Goal: Information Seeking & Learning: Learn about a topic

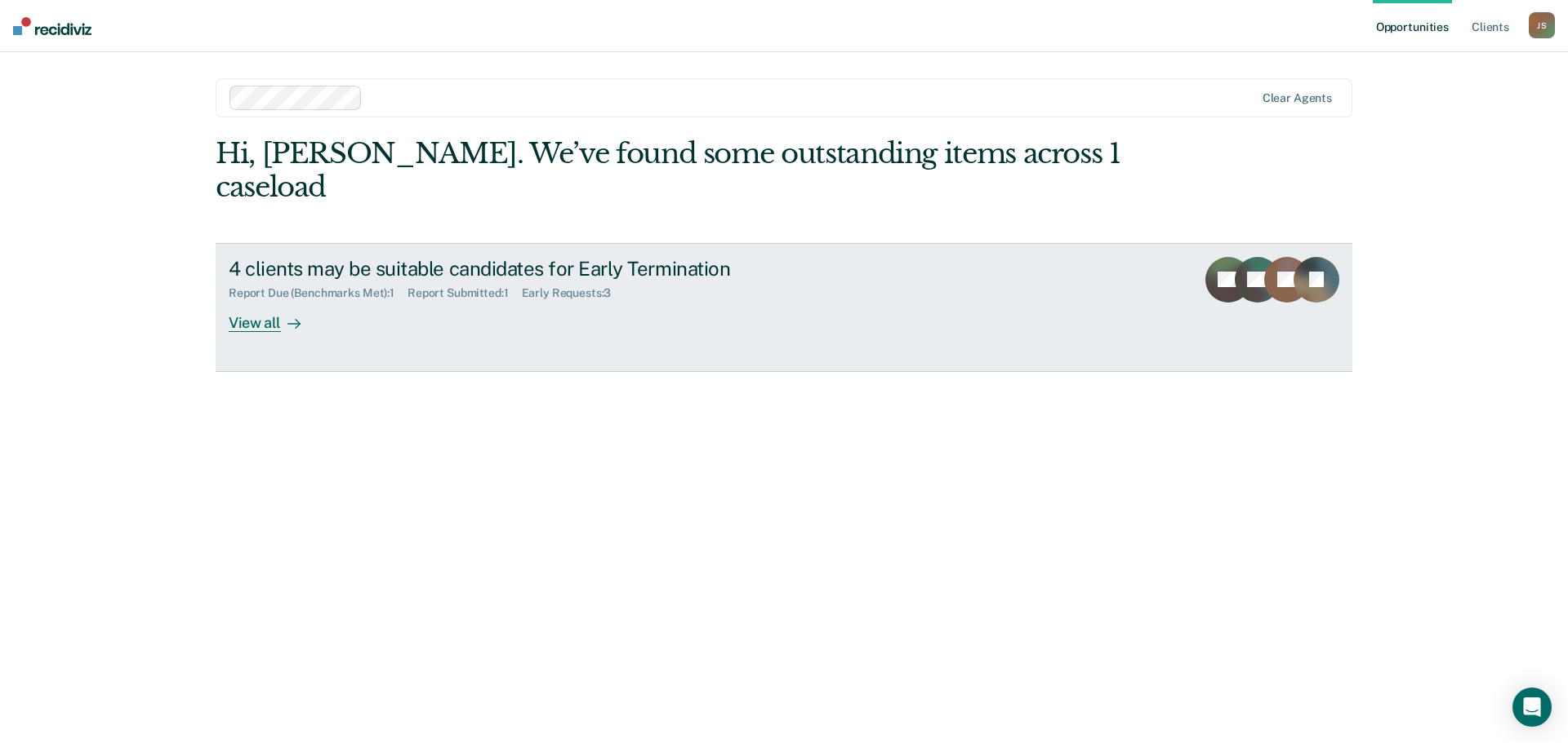
click at [277, 300] on link "4 clients may be suitable candidates for Early Termination Report Due (Benchmar…" at bounding box center [783, 308] width 1137 height 129
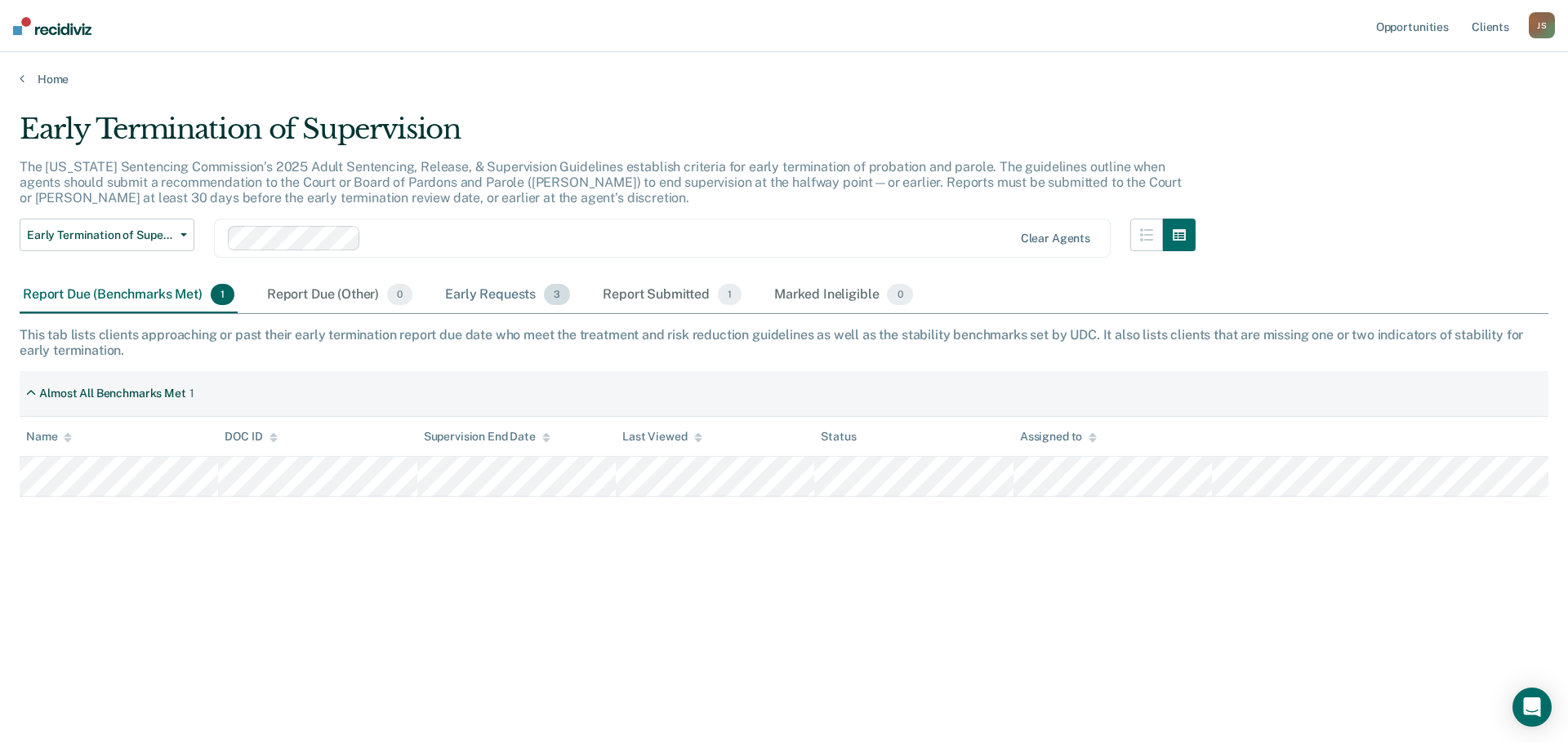
click at [507, 293] on div "Early Requests 3" at bounding box center [507, 295] width 131 height 36
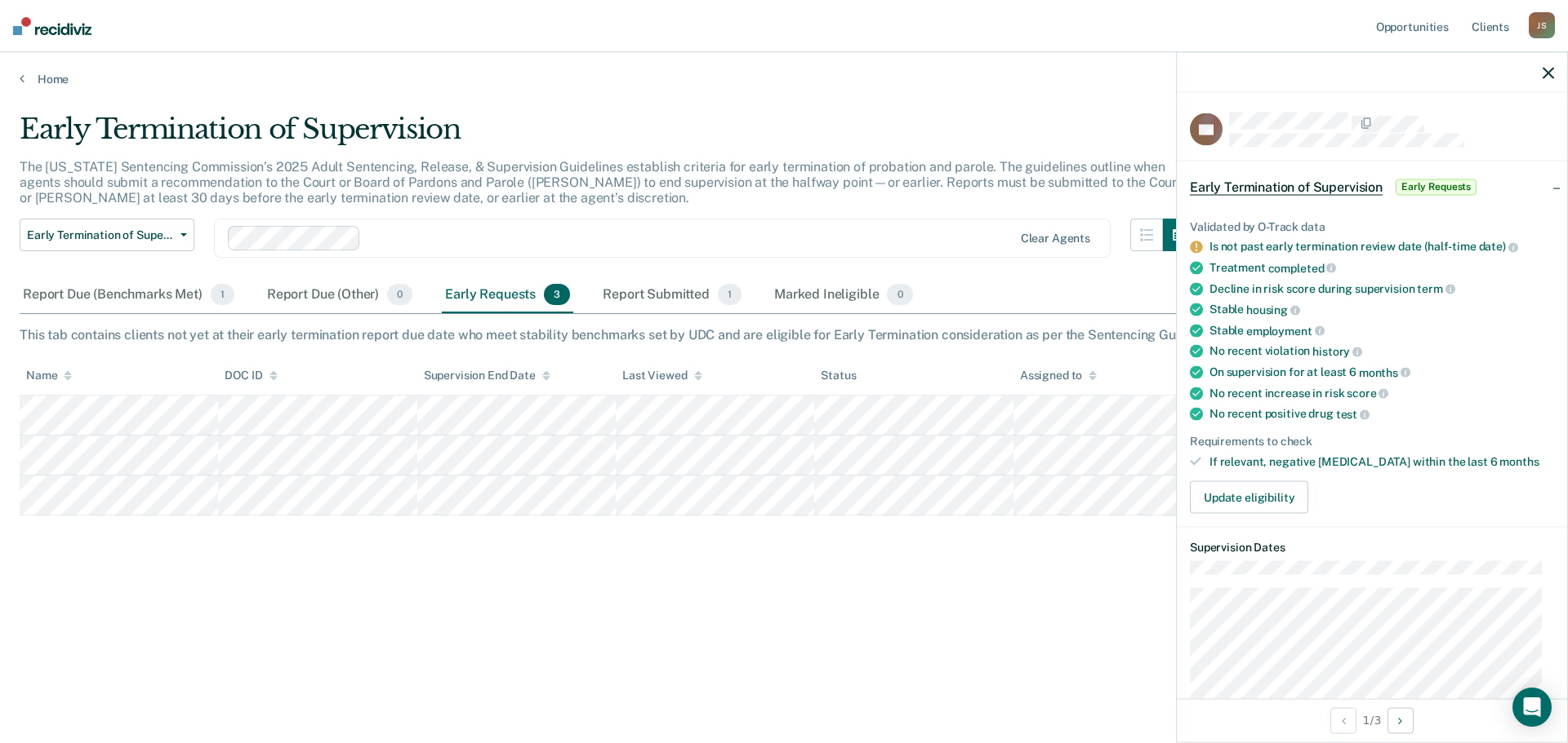
click at [1116, 552] on div "Early Termination of Supervision The [US_STATE] Sentencing Commission’s 2025 Ad…" at bounding box center [783, 367] width 1528 height 509
click at [1547, 77] on icon "button" at bounding box center [1548, 72] width 11 height 11
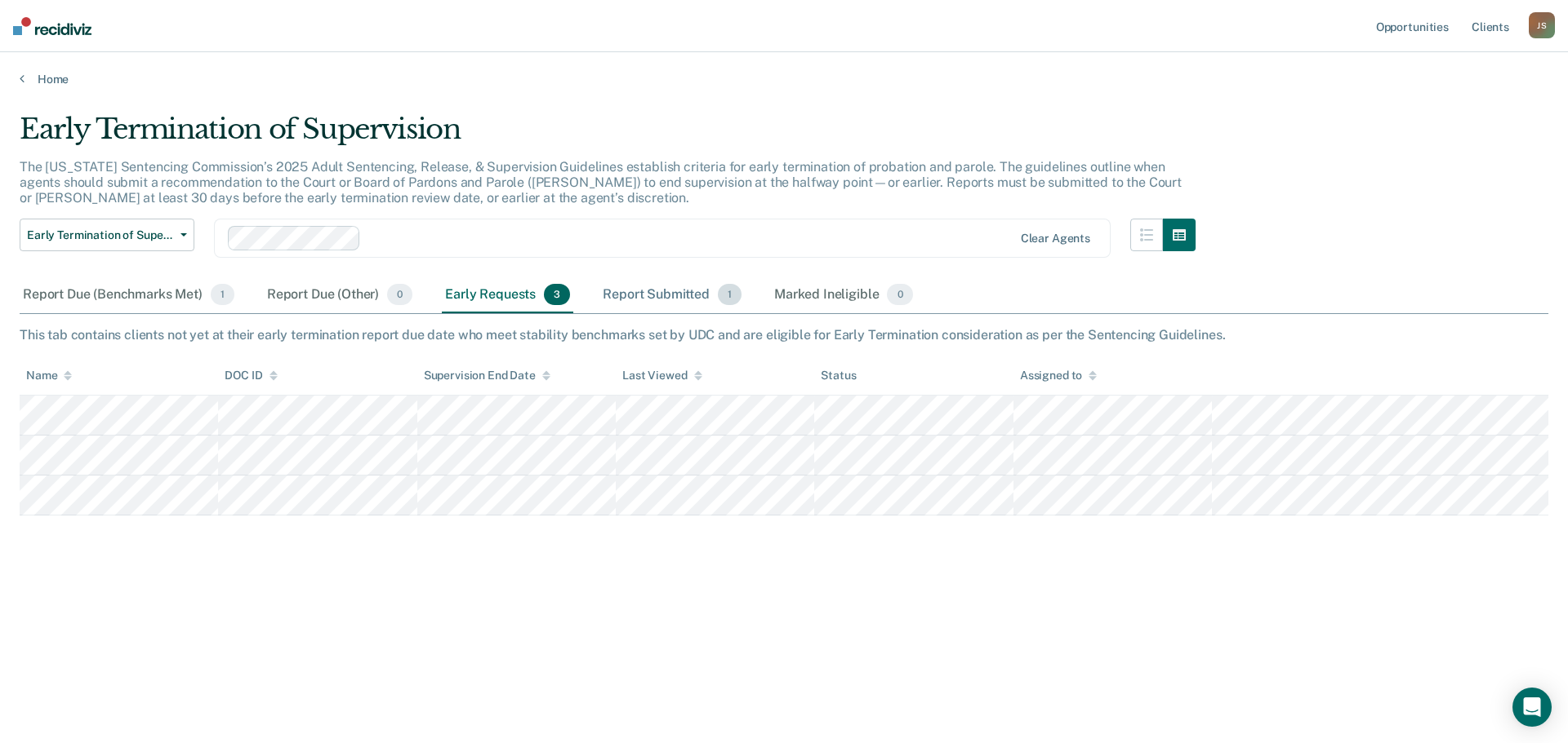
click at [677, 302] on div "Report Submitted 1" at bounding box center [672, 295] width 146 height 36
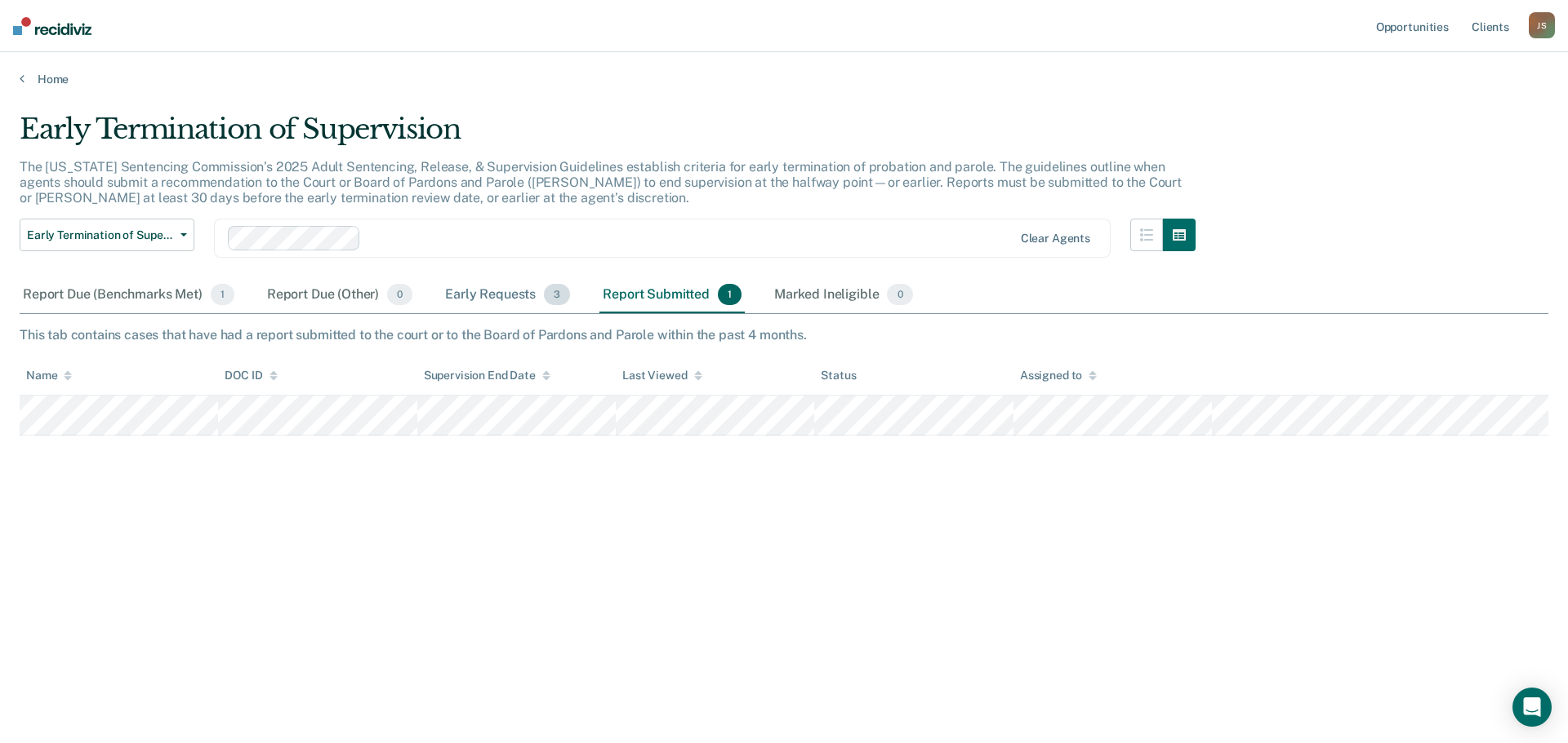
click at [497, 293] on div "Early Requests 3" at bounding box center [507, 295] width 131 height 36
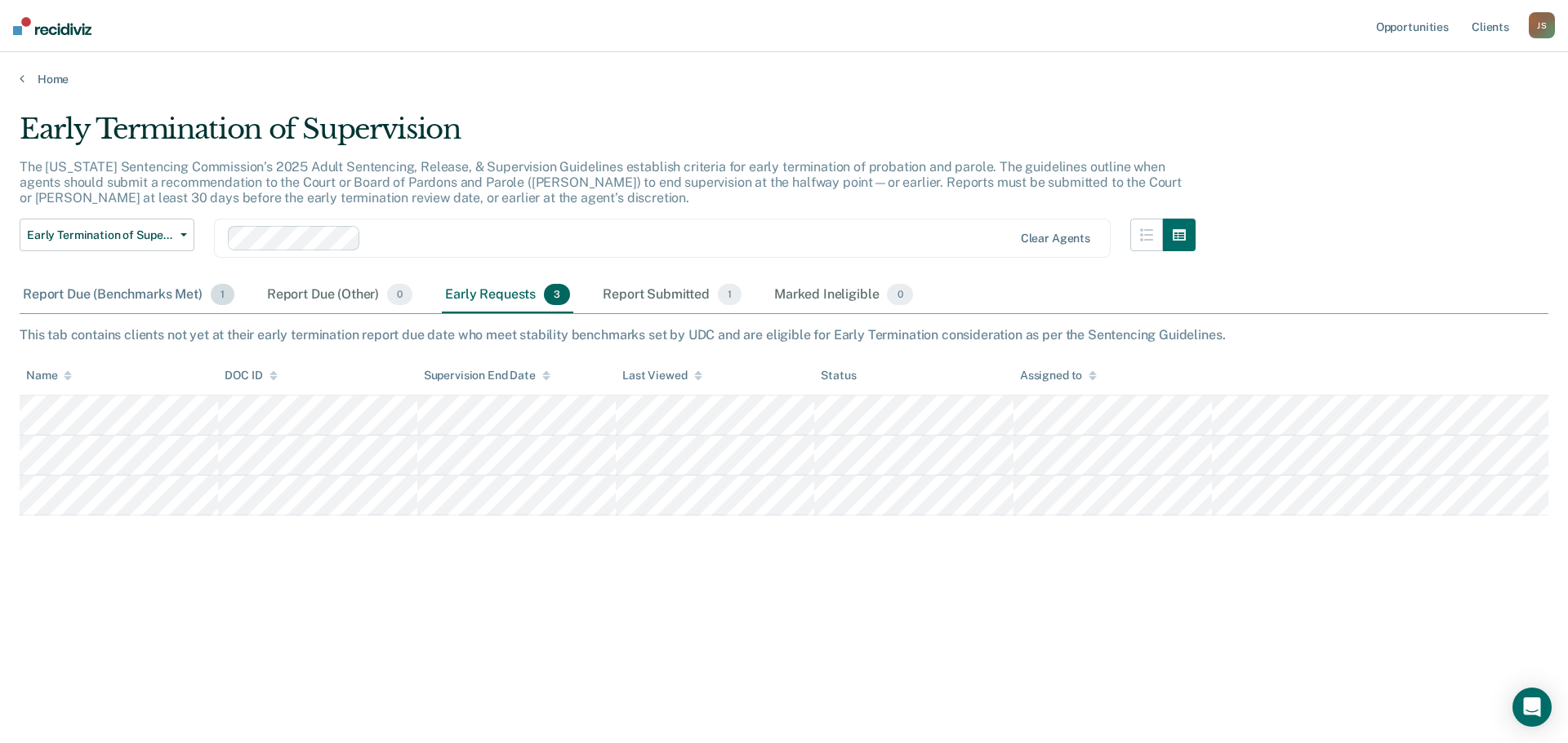
click at [108, 299] on div "Report Due (Benchmarks Met) 1" at bounding box center [128, 295] width 218 height 36
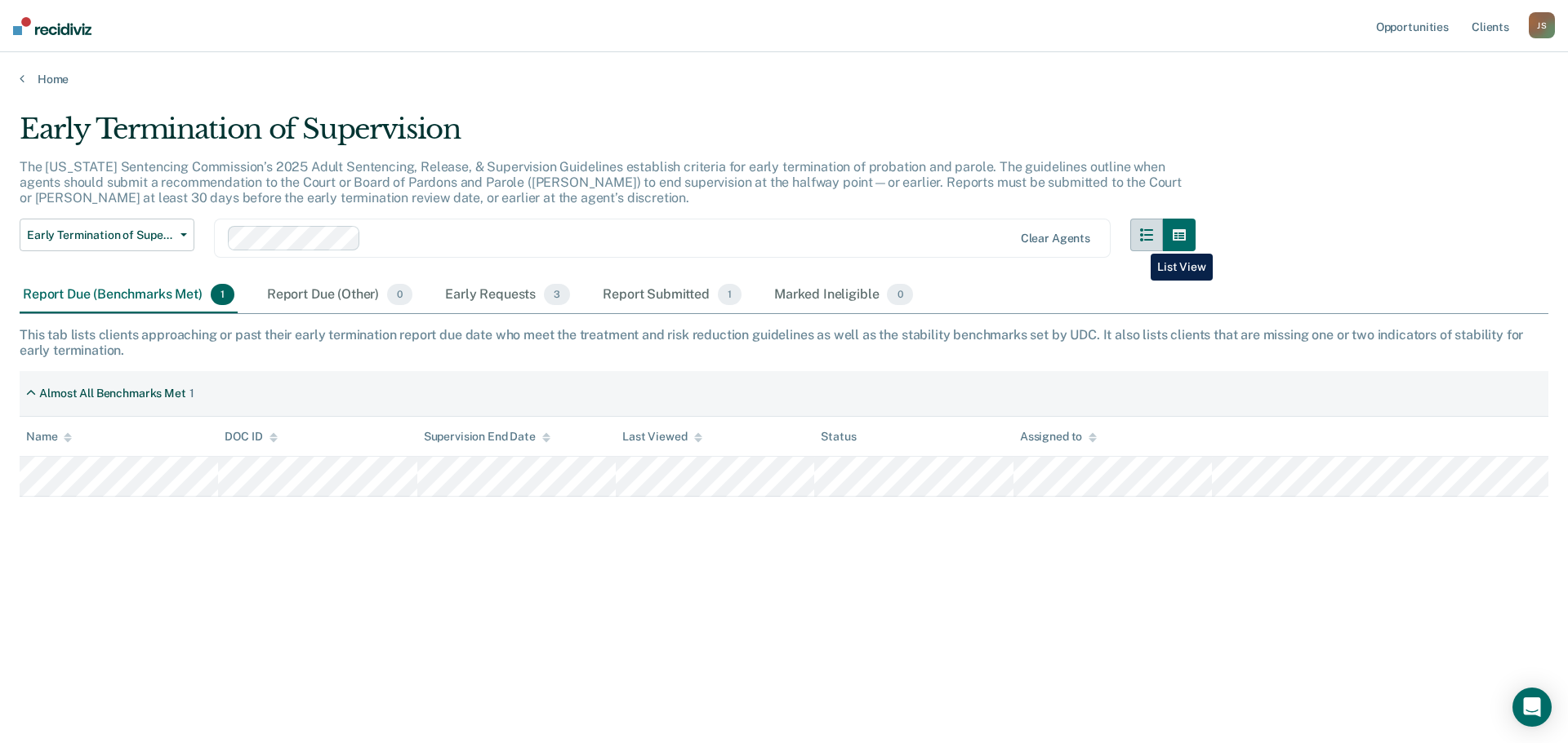
click at [1139, 241] on button "button" at bounding box center [1146, 234] width 33 height 33
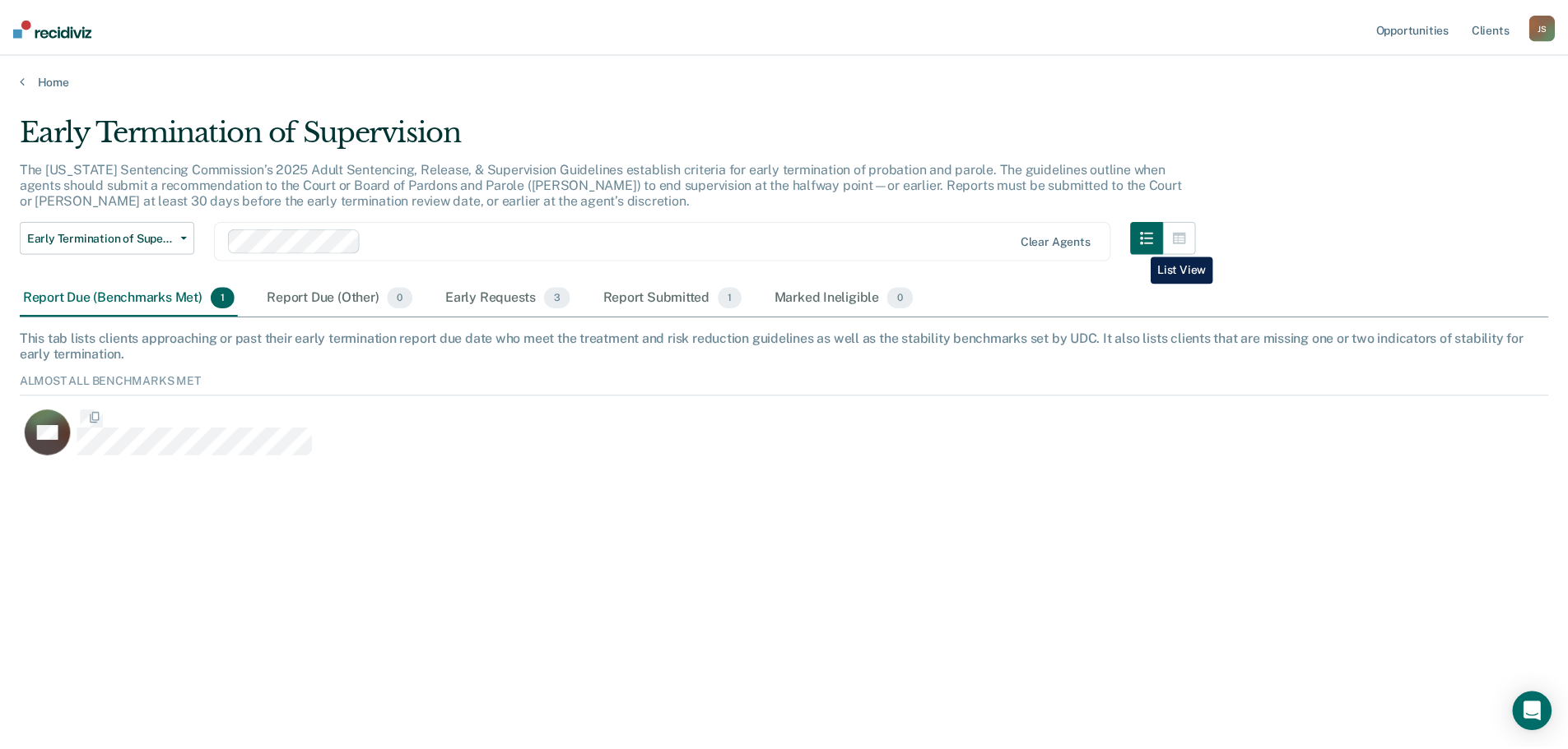
scroll to position [88, 1528]
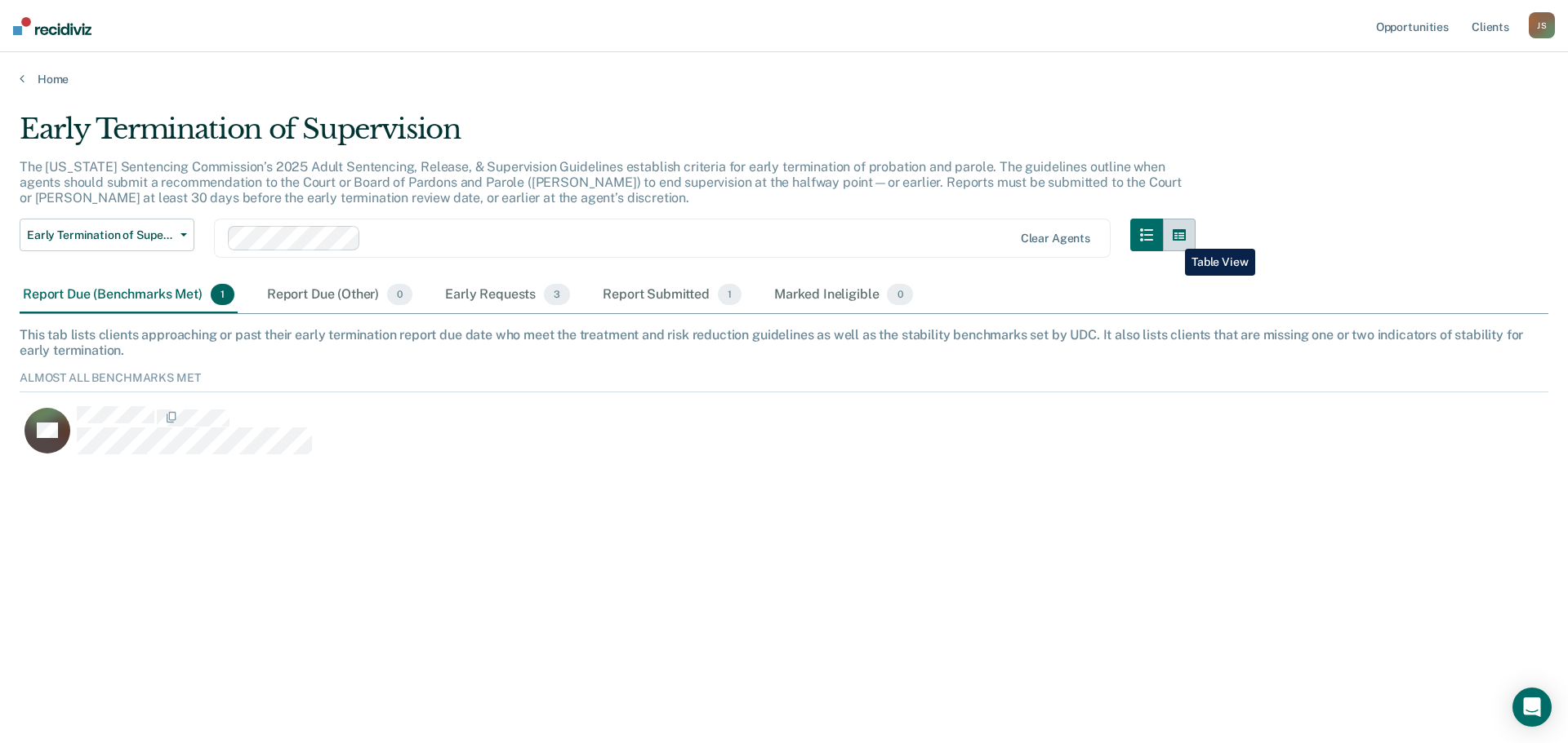
click at [1173, 236] on icon "button" at bounding box center [1179, 234] width 13 height 11
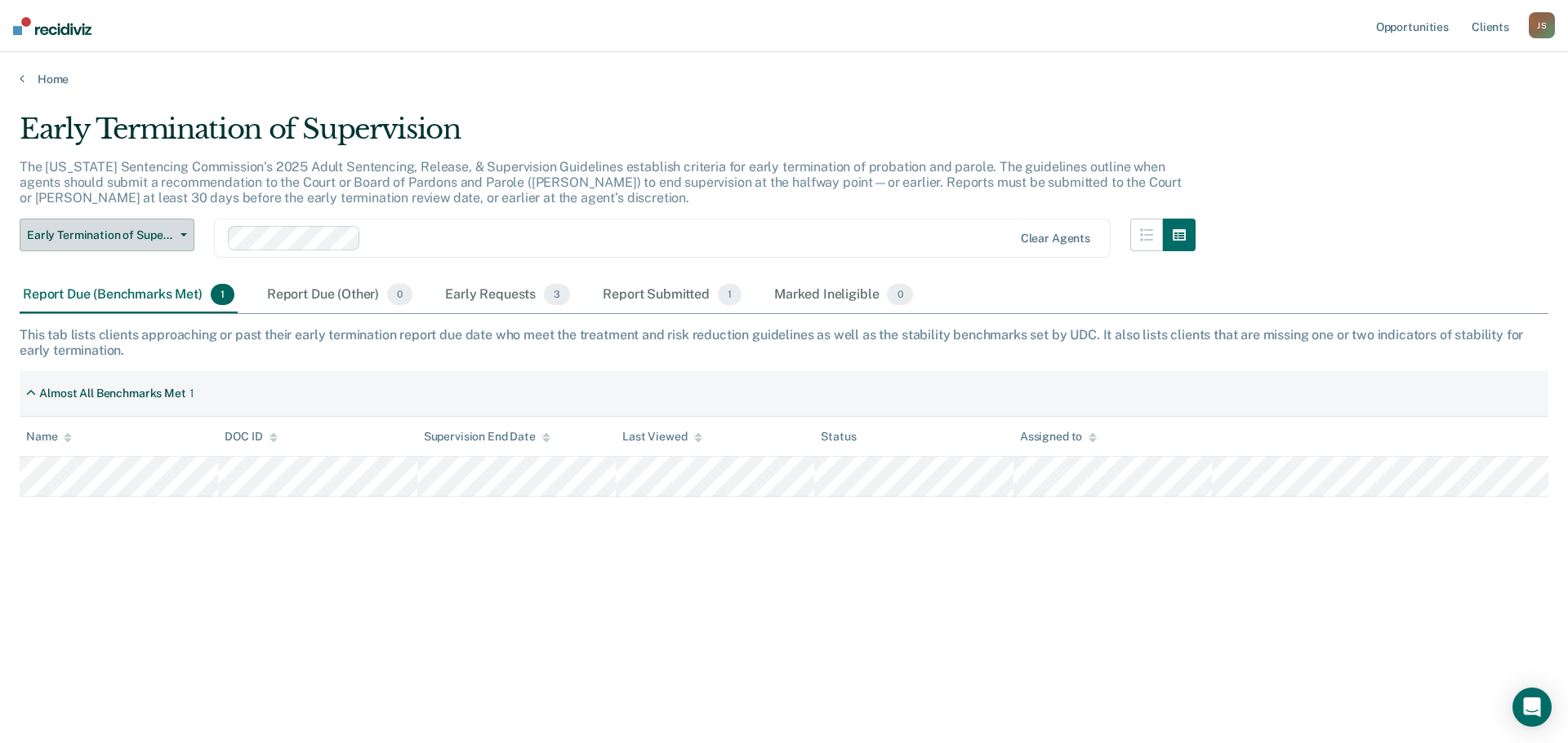
click at [161, 236] on span "Early Termination of Supervision" at bounding box center [101, 235] width 147 height 14
click at [168, 236] on span "Early Termination of Supervision" at bounding box center [101, 235] width 147 height 14
click at [1482, 27] on link "Client s" at bounding box center [1490, 26] width 44 height 52
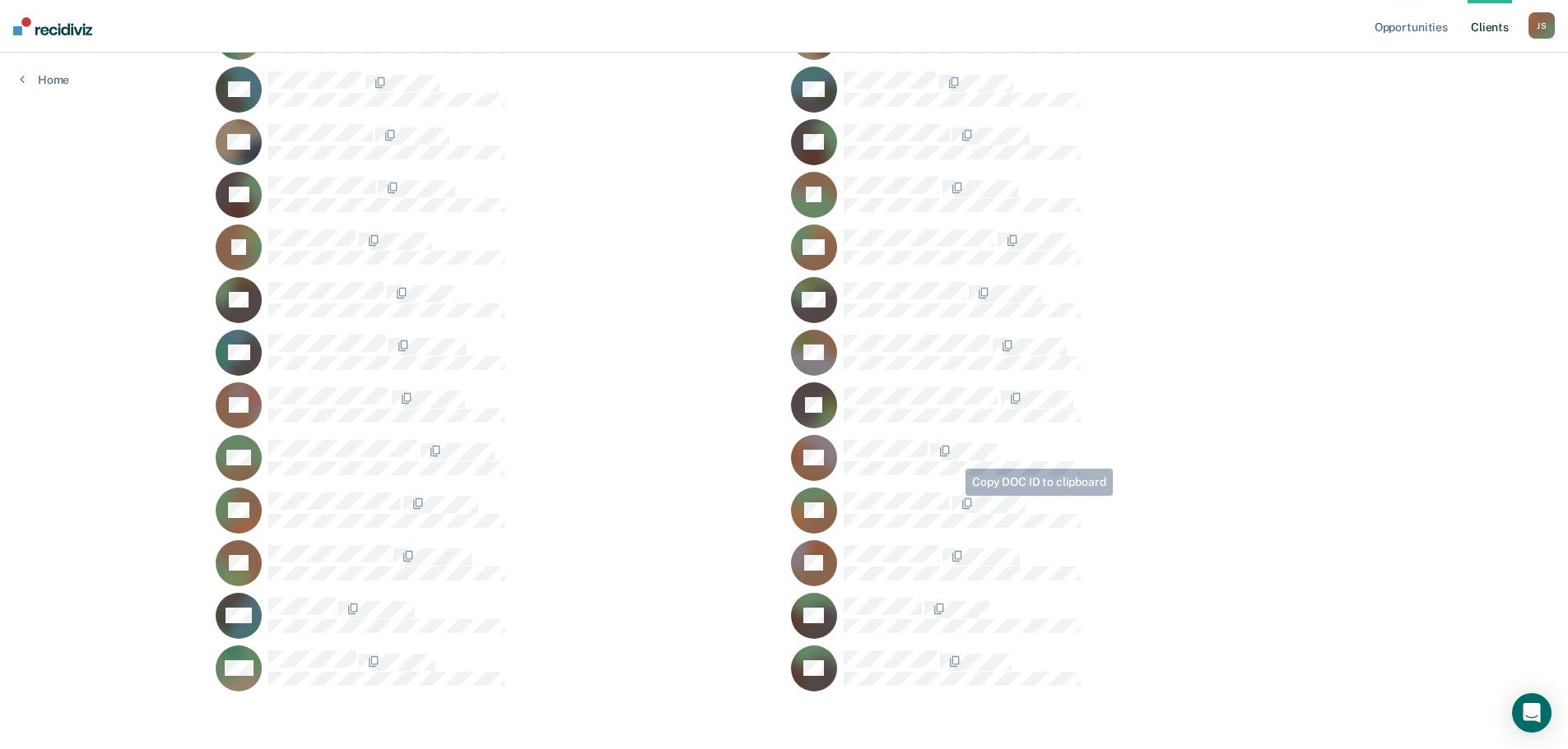
scroll to position [977, 0]
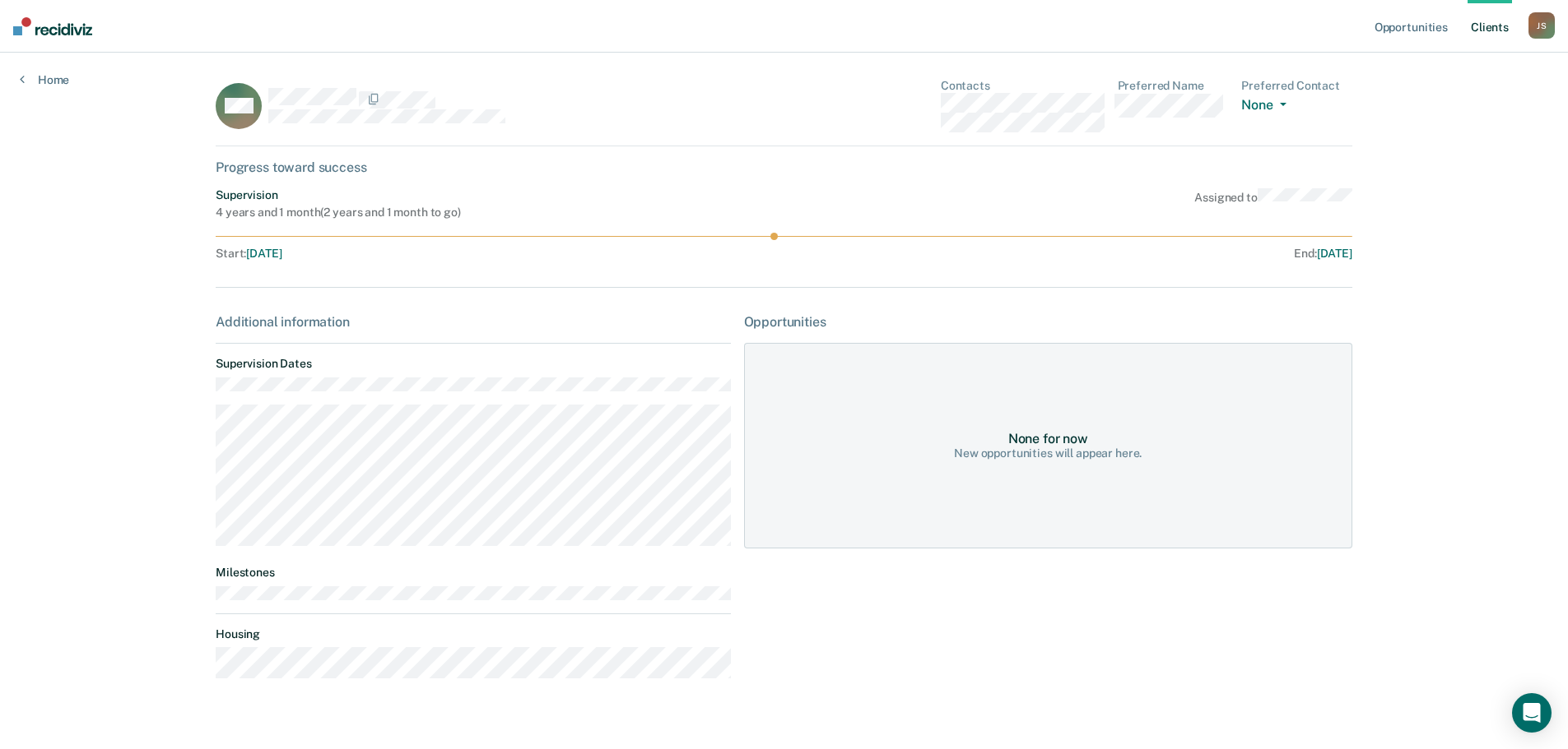
click at [1552, 28] on div "J S" at bounding box center [1541, 26] width 27 height 27
